Goal: Task Accomplishment & Management: Use online tool/utility

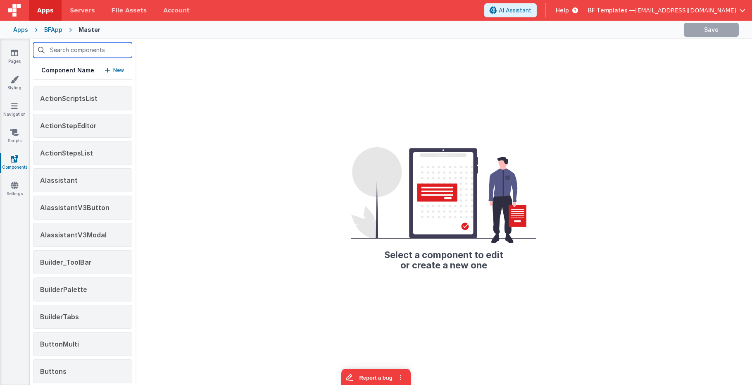
click at [80, 53] on input "text" at bounding box center [82, 50] width 99 height 16
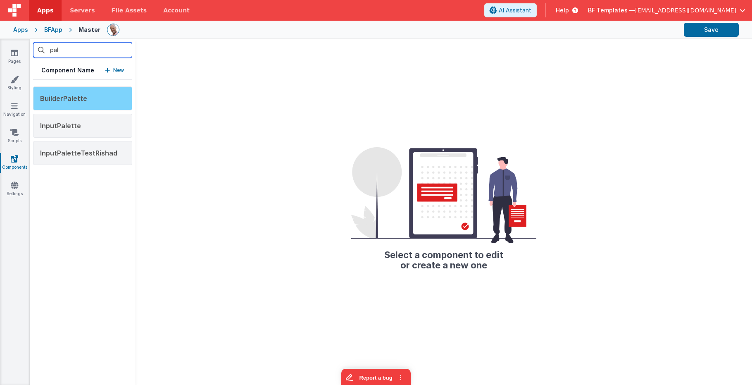
type input "pal"
click at [115, 99] on div "BuilderPalette" at bounding box center [82, 98] width 99 height 24
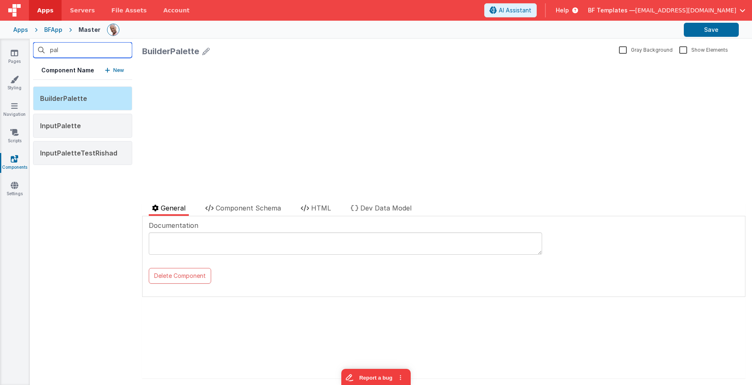
click at [78, 49] on input "pal" at bounding box center [82, 50] width 99 height 16
drag, startPoint x: 86, startPoint y: 48, endPoint x: 24, endPoint y: 47, distance: 61.6
click at [24, 47] on section "Pages Styling Navigation Scripts Components Settings pal Component Name New Bui…" at bounding box center [376, 212] width 752 height 346
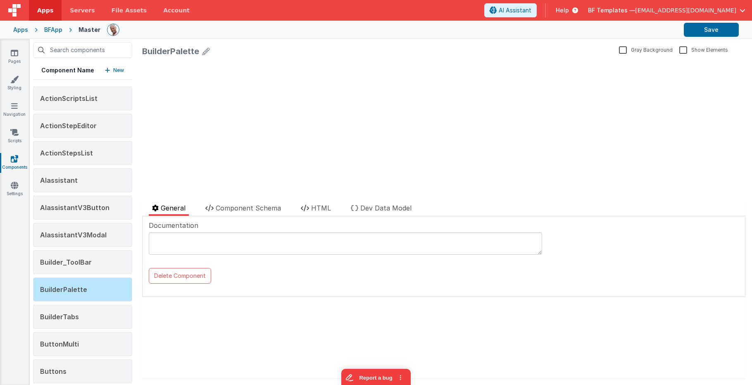
click at [208, 339] on div "General Component Schema HTML Dev Data Model Documentation Delete Component Dat…" at bounding box center [443, 290] width 603 height 175
click at [119, 293] on div "BuilderPalette" at bounding box center [82, 289] width 99 height 24
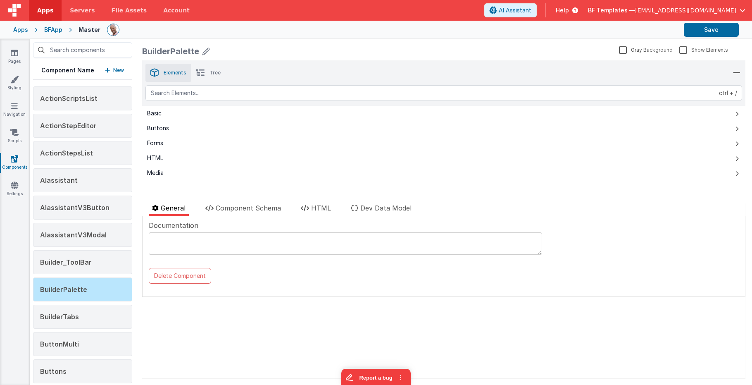
click at [295, 349] on div "General Component Schema HTML Dev Data Model Documentation Delete Component Dat…" at bounding box center [443, 290] width 603 height 175
click at [113, 71] on p "New" at bounding box center [118, 70] width 11 height 8
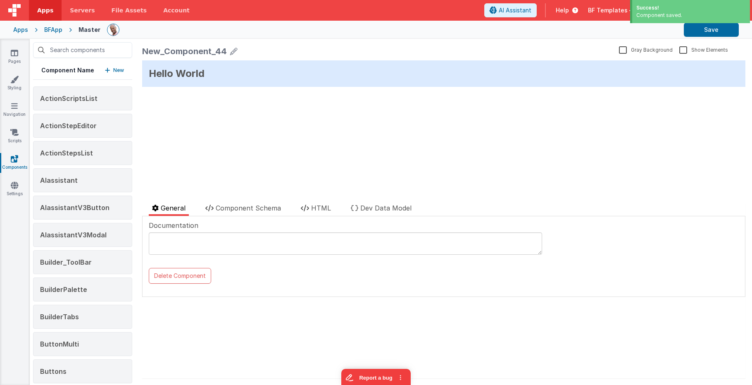
click at [230, 52] on icon at bounding box center [233, 51] width 7 height 12
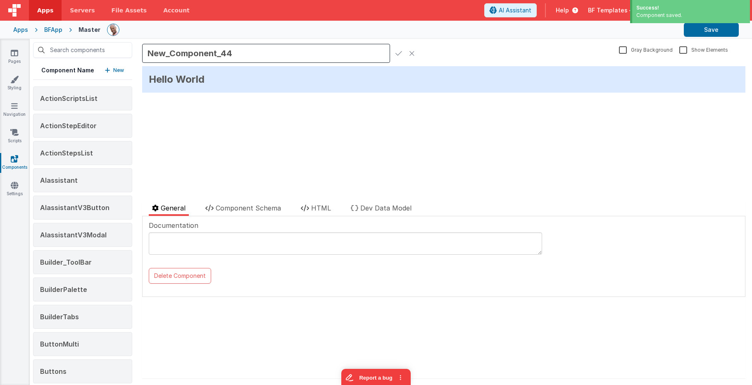
drag, startPoint x: 238, startPoint y: 52, endPoint x: 131, endPoint y: 48, distance: 107.9
click at [131, 48] on div "Component Name New ActionScriptsList ActionStepEditor ActionStepsList AIassista…" at bounding box center [391, 212] width 722 height 346
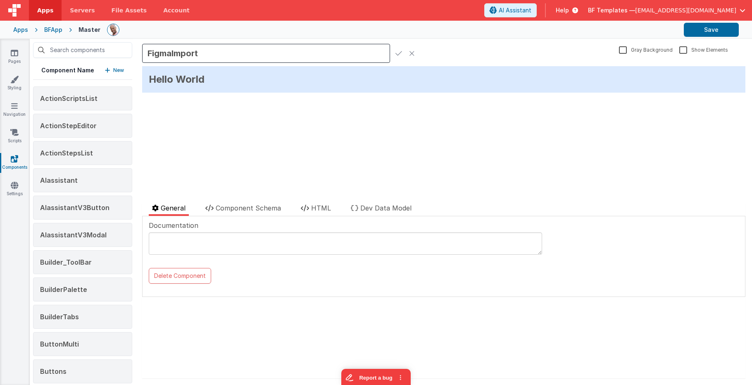
type input "FigmaImport"
click at [396, 54] on icon at bounding box center [398, 54] width 7 height 12
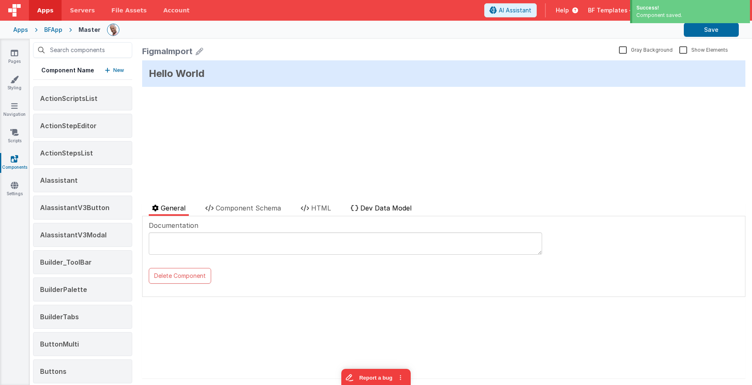
click at [389, 210] on span "Dev Data Model" at bounding box center [385, 208] width 51 height 8
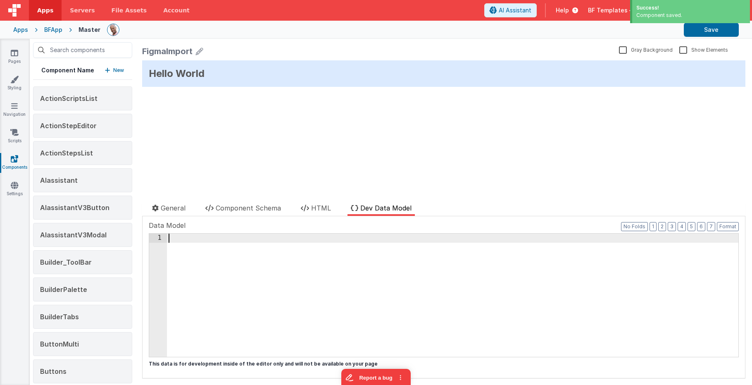
click at [347, 261] on div at bounding box center [453, 303] width 572 height 141
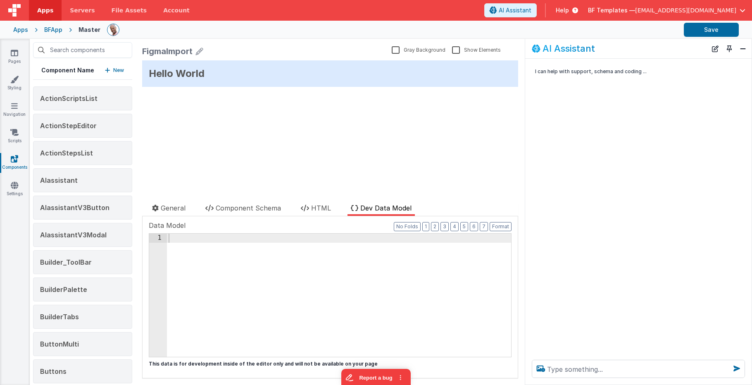
click at [387, 279] on div at bounding box center [453, 303] width 572 height 141
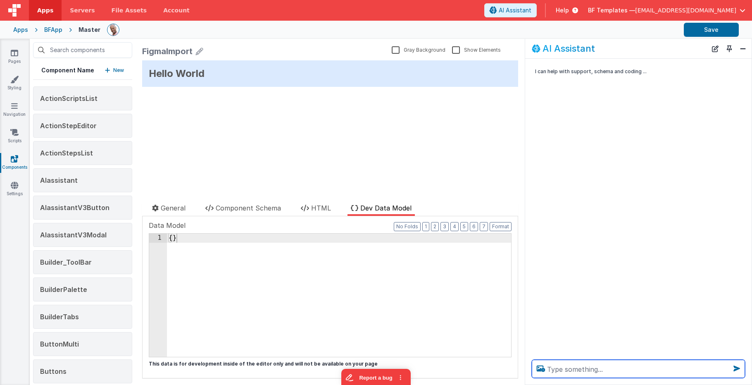
click at [567, 367] on textarea at bounding box center [638, 369] width 213 height 18
type textarea "create a key: test"
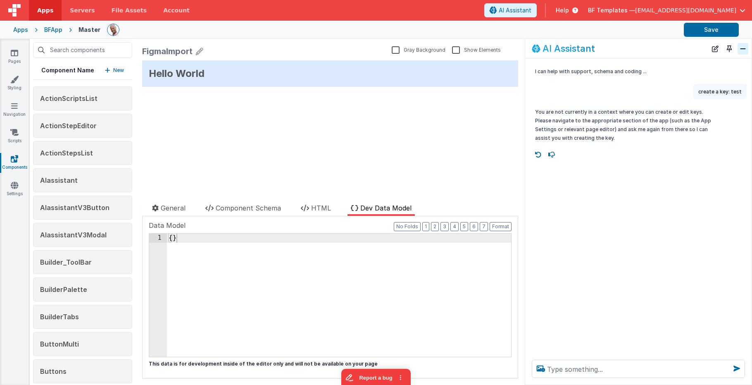
click at [742, 48] on button "Close" at bounding box center [743, 49] width 11 height 12
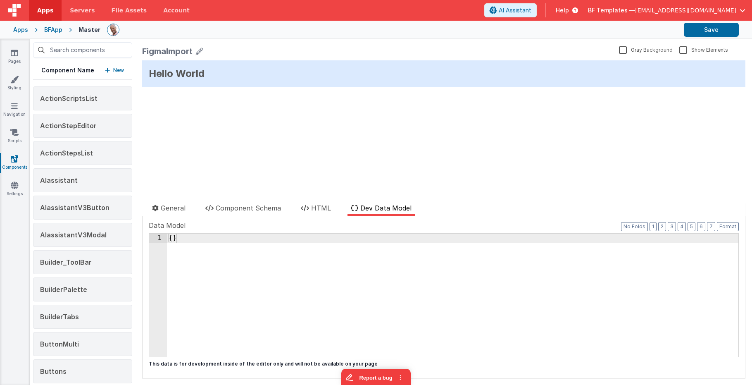
click at [320, 272] on div "{ }" at bounding box center [453, 303] width 572 height 141
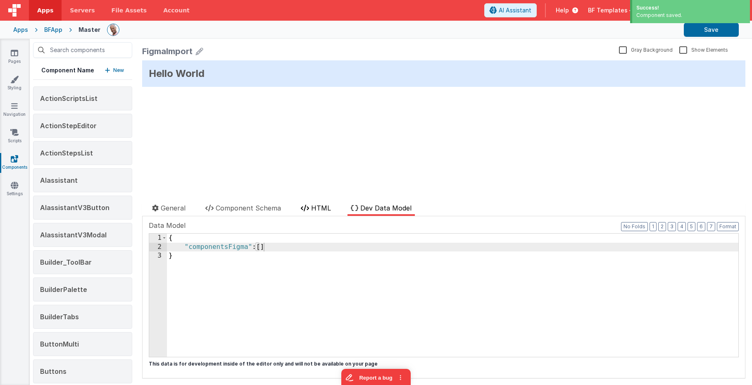
click at [329, 204] on span "HTML" at bounding box center [321, 208] width 20 height 8
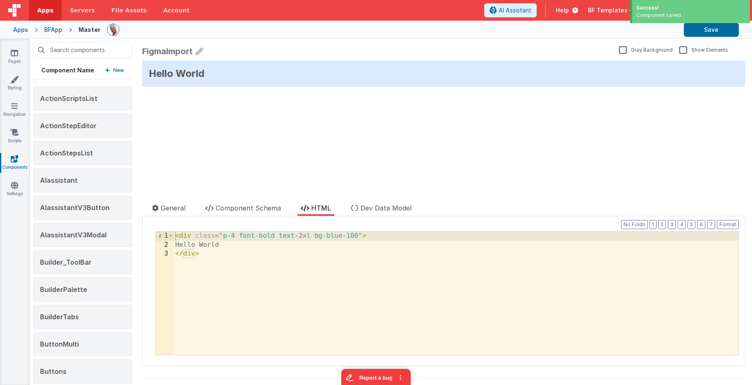
click at [209, 233] on div "< div class = "p-4 font-bold text-2xl bg-blue-100" > Hello World </ div >" at bounding box center [456, 301] width 565 height 141
click at [246, 209] on span "Component Schema" at bounding box center [248, 208] width 65 height 8
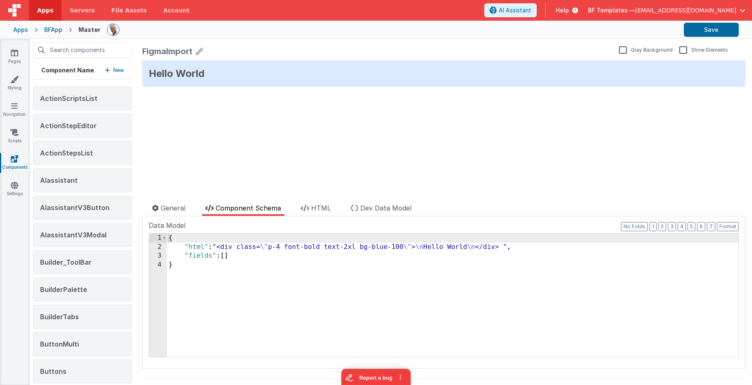
click at [153, 247] on div "2" at bounding box center [158, 247] width 18 height 9
click at [156, 245] on div "2" at bounding box center [158, 247] width 18 height 9
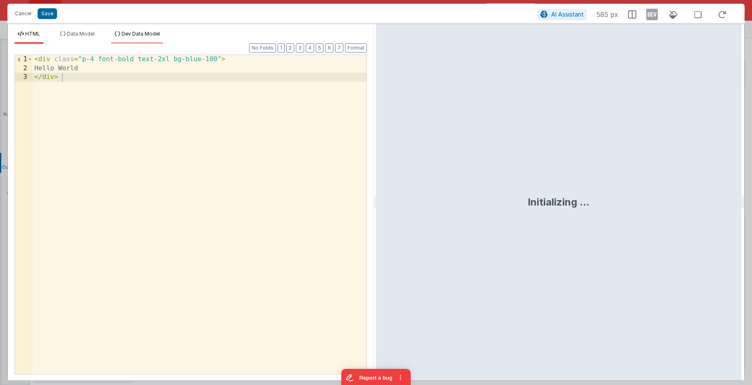
click at [145, 32] on span "Dev Data Model" at bounding box center [140, 34] width 38 height 6
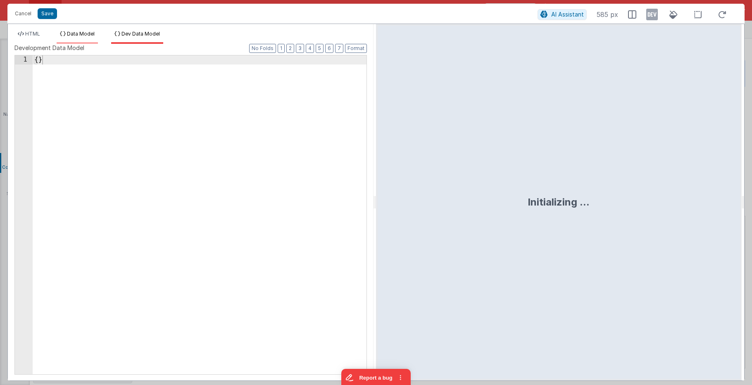
click at [70, 33] on span "Data Model" at bounding box center [81, 34] width 28 height 6
click at [21, 34] on icon at bounding box center [21, 33] width 6 height 5
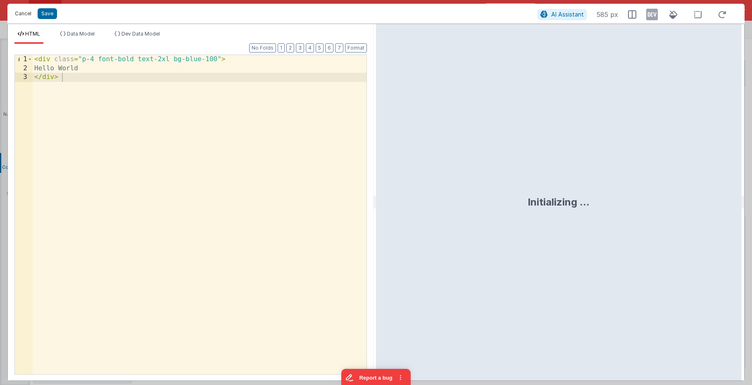
click at [22, 14] on button "Cancel" at bounding box center [23, 14] width 25 height 12
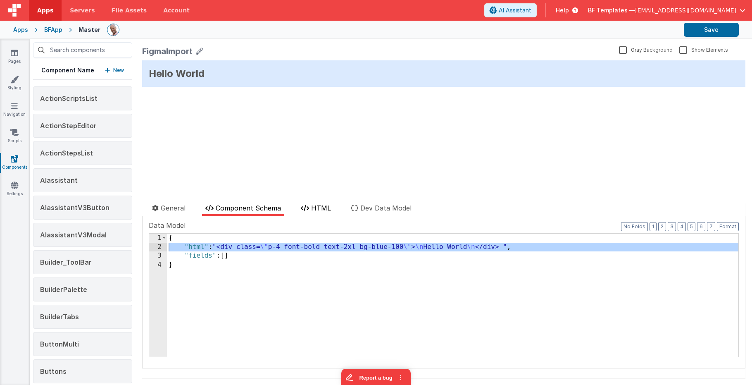
click at [319, 207] on span "HTML" at bounding box center [321, 208] width 20 height 8
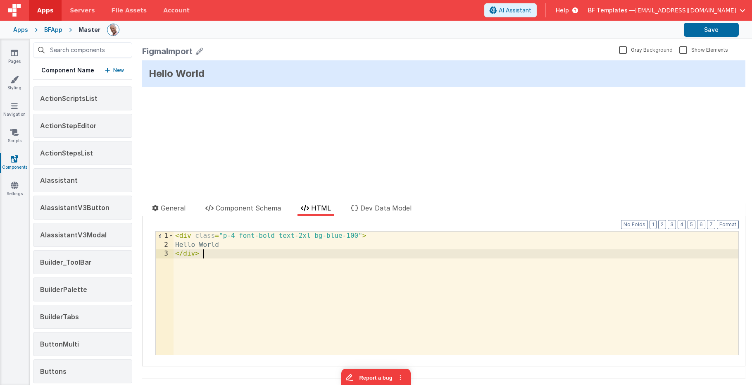
click at [323, 261] on div "< div class = "p-4 font-bold text-2xl bg-blue-100" > Hello World </ div >" at bounding box center [456, 301] width 565 height 141
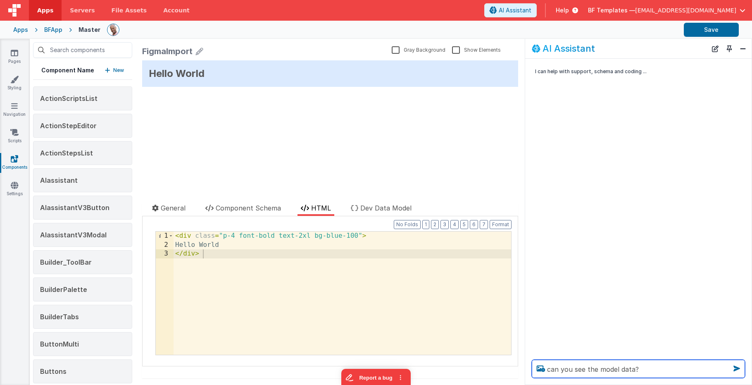
type textarea "can you see the model data?"
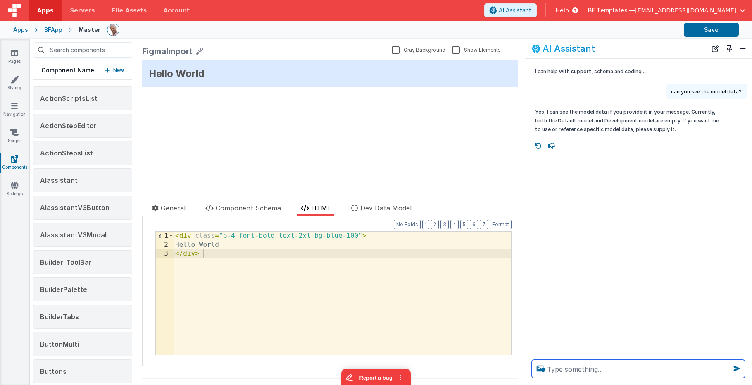
click at [575, 371] on textarea at bounding box center [638, 369] width 213 height 18
type textarea "whats in my dev data"
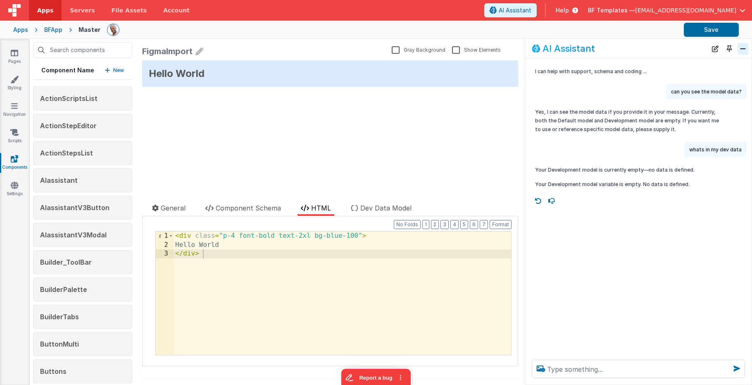
click at [746, 50] on button "Close" at bounding box center [743, 49] width 11 height 12
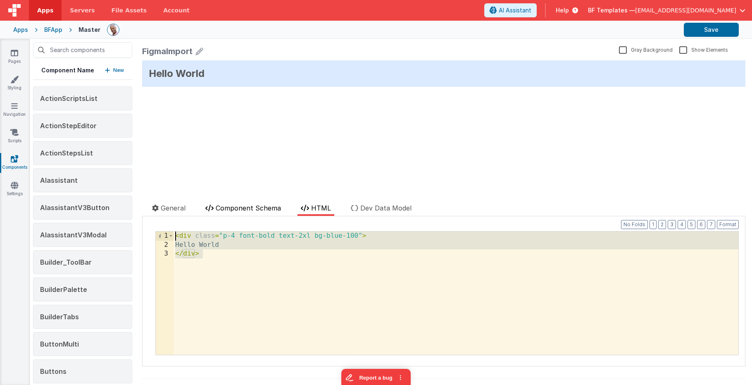
drag, startPoint x: 331, startPoint y: 267, endPoint x: 229, endPoint y: 210, distance: 116.2
click at [229, 210] on div "General Component Schema HTML Dev Data Model Documentation Delete Component Dat…" at bounding box center [443, 290] width 603 height 175
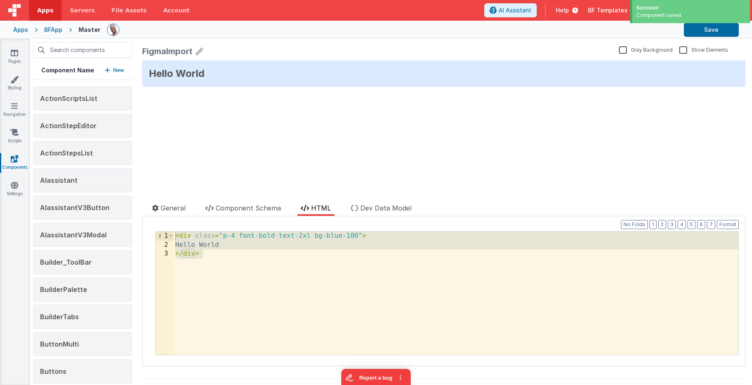
click at [48, 27] on div "BFApp" at bounding box center [53, 30] width 18 height 8
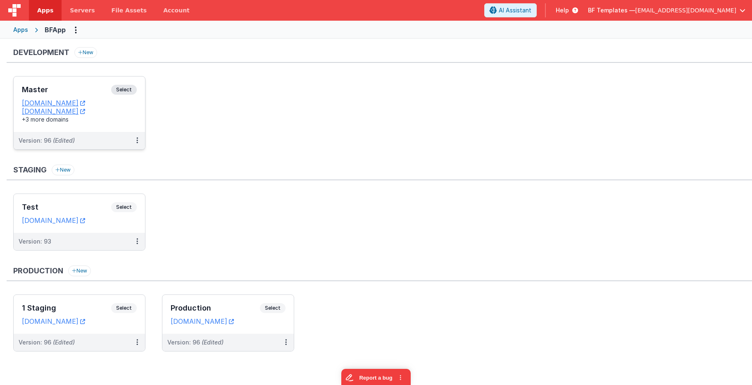
click at [107, 92] on h3 "Master" at bounding box center [66, 90] width 89 height 8
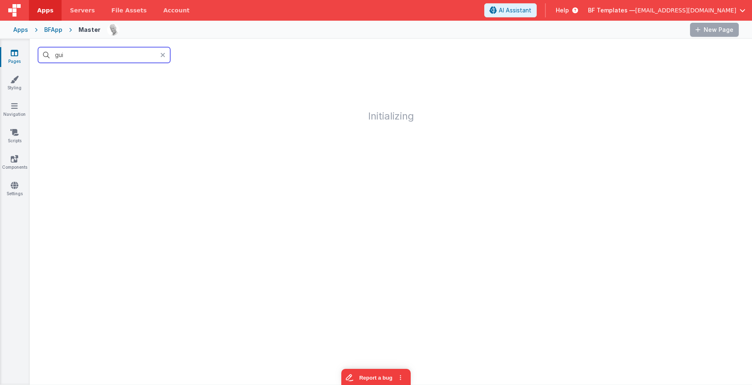
drag, startPoint x: 93, startPoint y: 55, endPoint x: 25, endPoint y: 48, distance: 68.5
click at [25, 48] on section "Pages Styling Navigation Scripts Components Settings gui Initializing" at bounding box center [376, 211] width 752 height 345
type input "play"
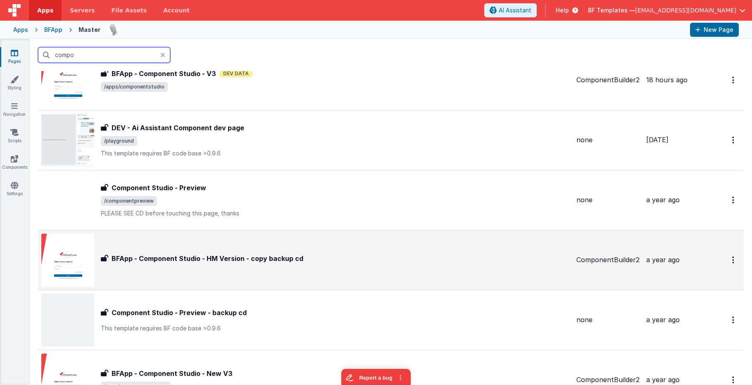
scroll to position [36, 0]
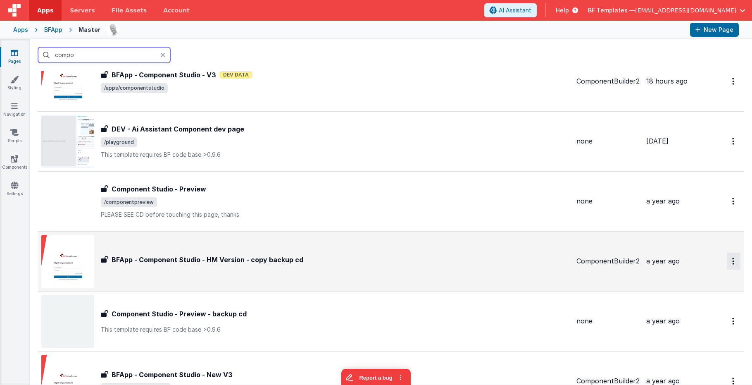
type input "compo"
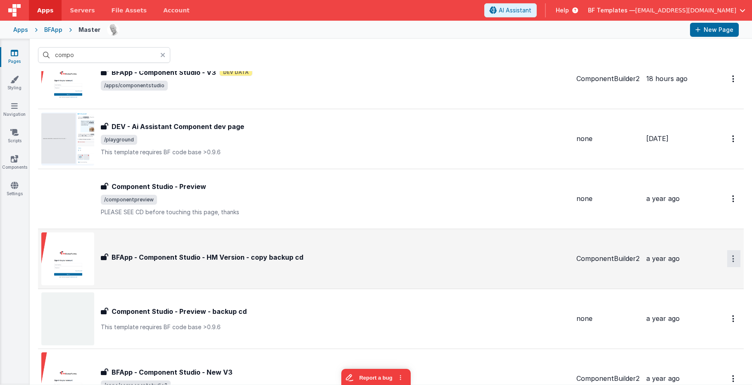
click at [737, 264] on button "Options" at bounding box center [733, 258] width 13 height 17
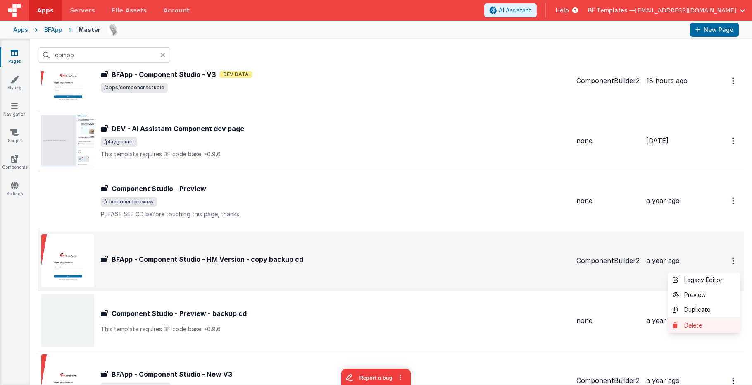
click at [706, 324] on link "Delete" at bounding box center [704, 325] width 73 height 15
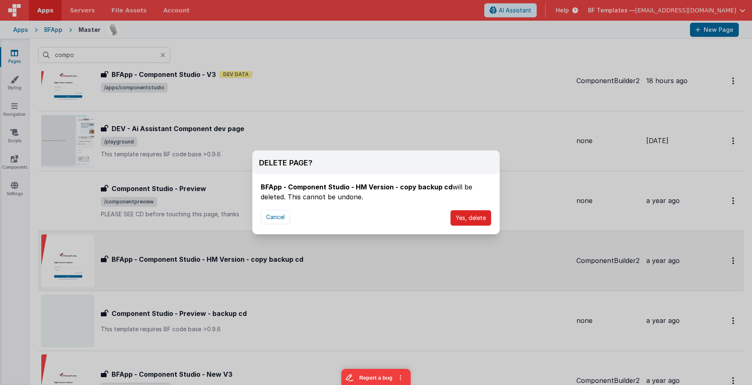
click at [472, 221] on button "Yes, delete" at bounding box center [470, 218] width 41 height 16
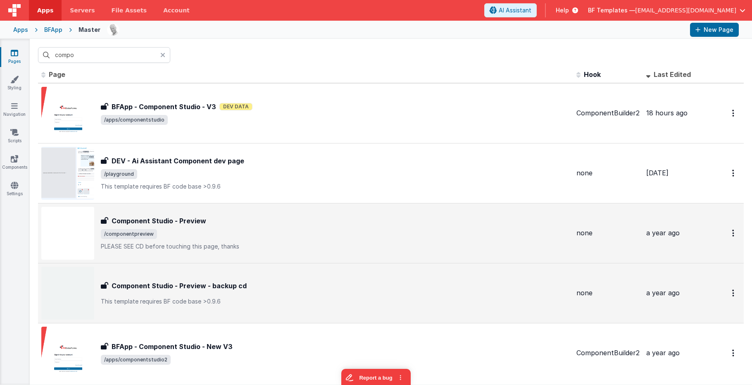
scroll to position [0, 0]
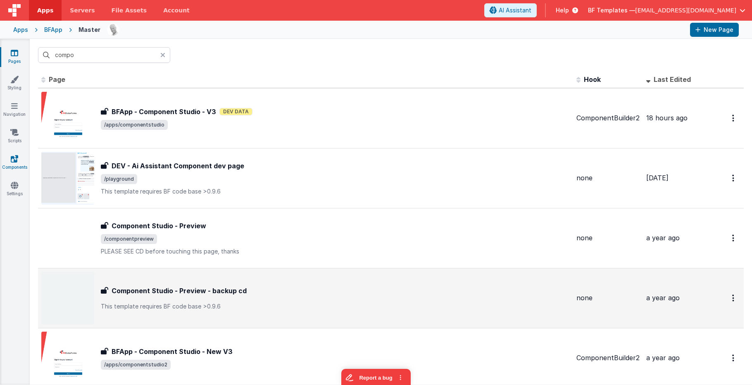
click at [13, 162] on icon at bounding box center [14, 159] width 7 height 8
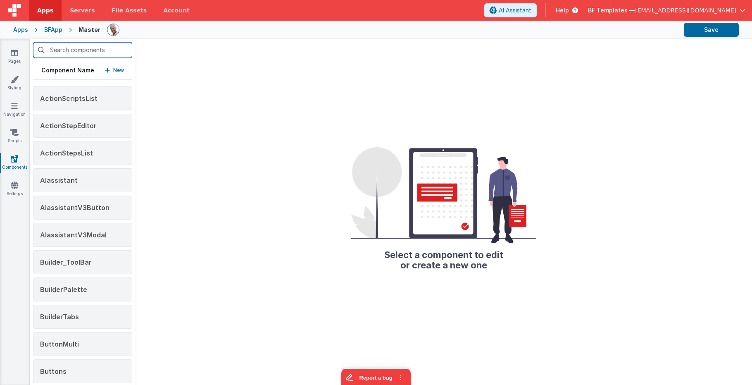
click at [92, 51] on input "text" at bounding box center [82, 50] width 99 height 16
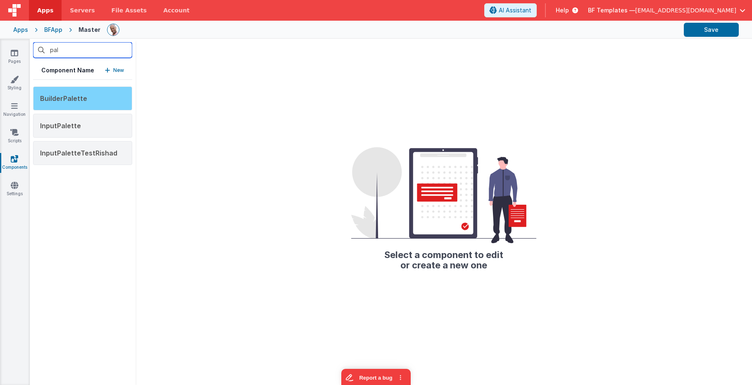
type input "pal"
click at [83, 94] on span "BuilderPalette" at bounding box center [63, 98] width 47 height 8
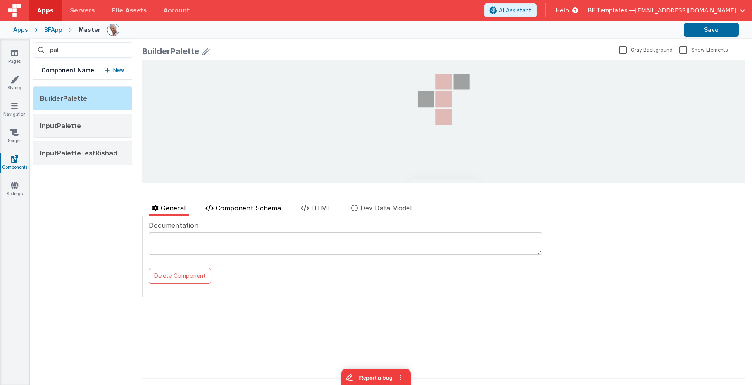
click at [262, 211] on span "Component Schema" at bounding box center [248, 208] width 65 height 8
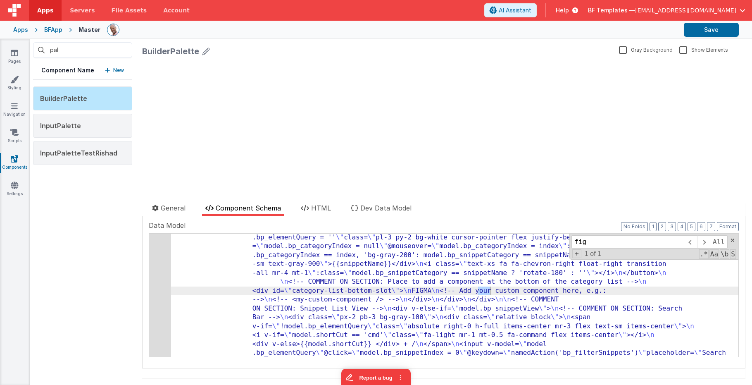
scroll to position [214, 0]
type input "figma"
click at [161, 287] on div "11" at bounding box center [160, 370] width 22 height 489
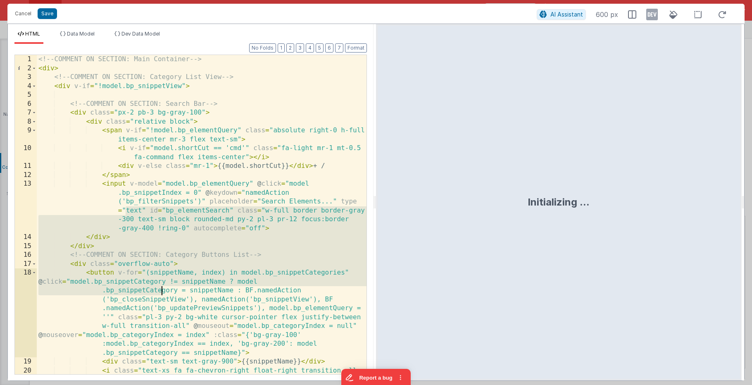
scroll to position [0, 0]
click at [161, 287] on div "<!-- COMMENT ON SECTION: Main Container --> < div > <!-- COMMENT ON SECTION: Ca…" at bounding box center [202, 232] width 330 height 355
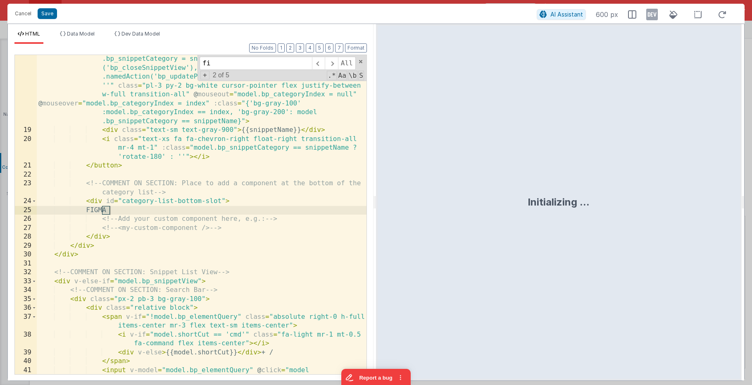
scroll to position [231, 0]
type input "figma"
drag, startPoint x: 130, startPoint y: 211, endPoint x: 95, endPoint y: 208, distance: 35.7
click at [95, 208] on div "< button v-for = "(snippetName, index) in model.bp_snippetCategories" @ click =…" at bounding box center [202, 272] width 330 height 470
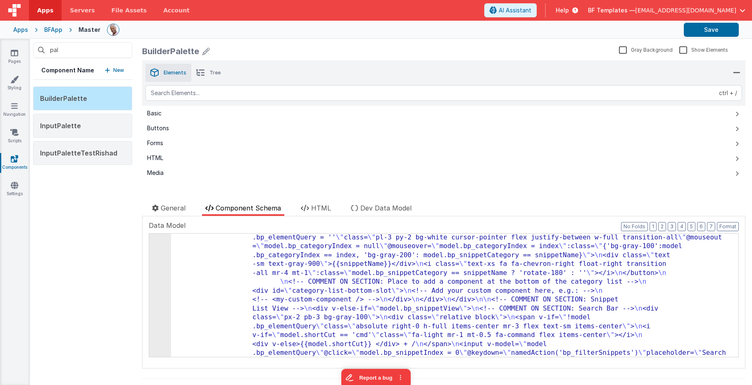
scroll to position [19, 0]
